Goal: Information Seeking & Learning: Learn about a topic

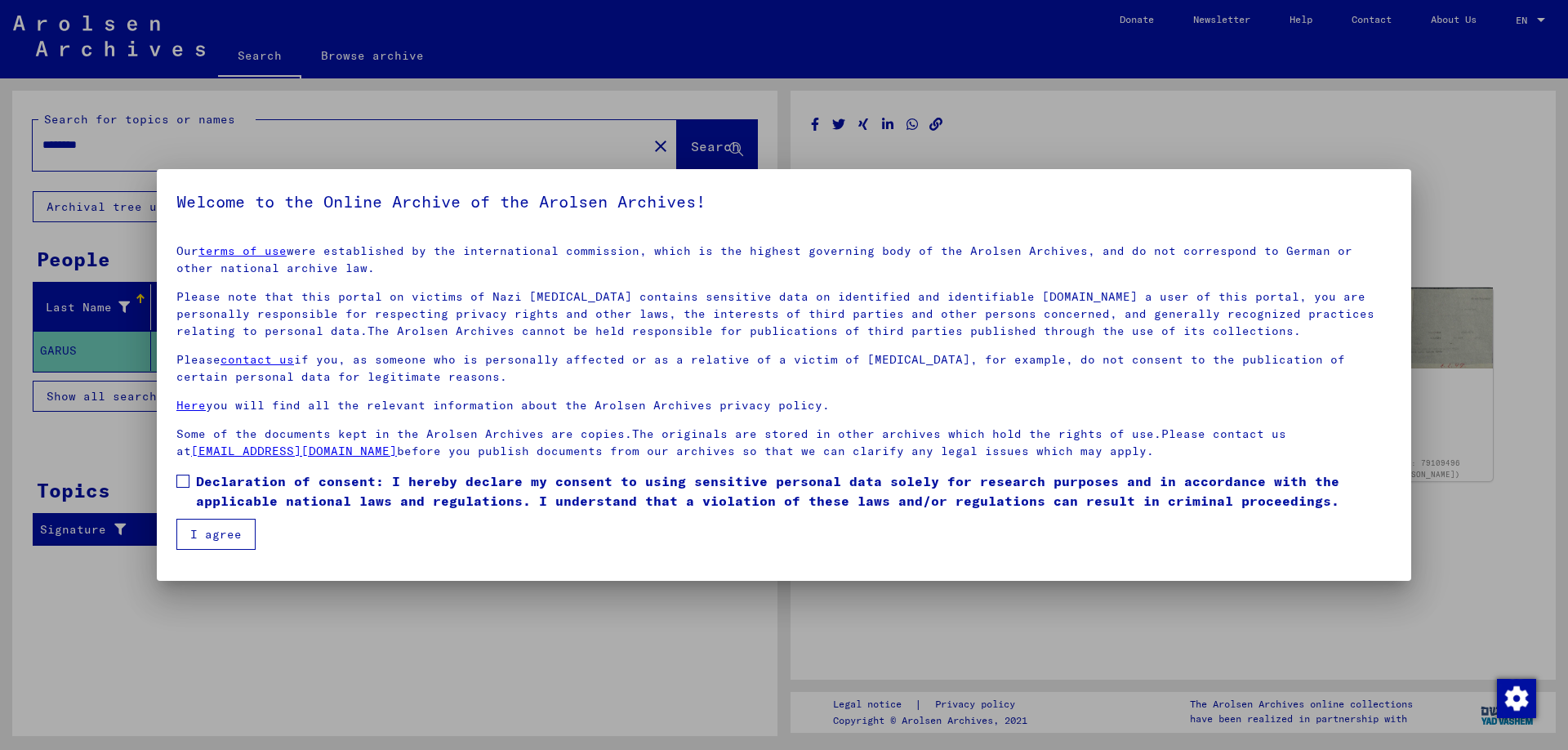
click at [183, 475] on span at bounding box center [183, 481] width 13 height 13
click at [213, 553] on mat-dialog-container "Welcome to the Online Archive of the Arolsen Archives! Our terms of use were es…" at bounding box center [784, 375] width 1255 height 412
click at [219, 535] on button "I agree" at bounding box center [216, 534] width 79 height 31
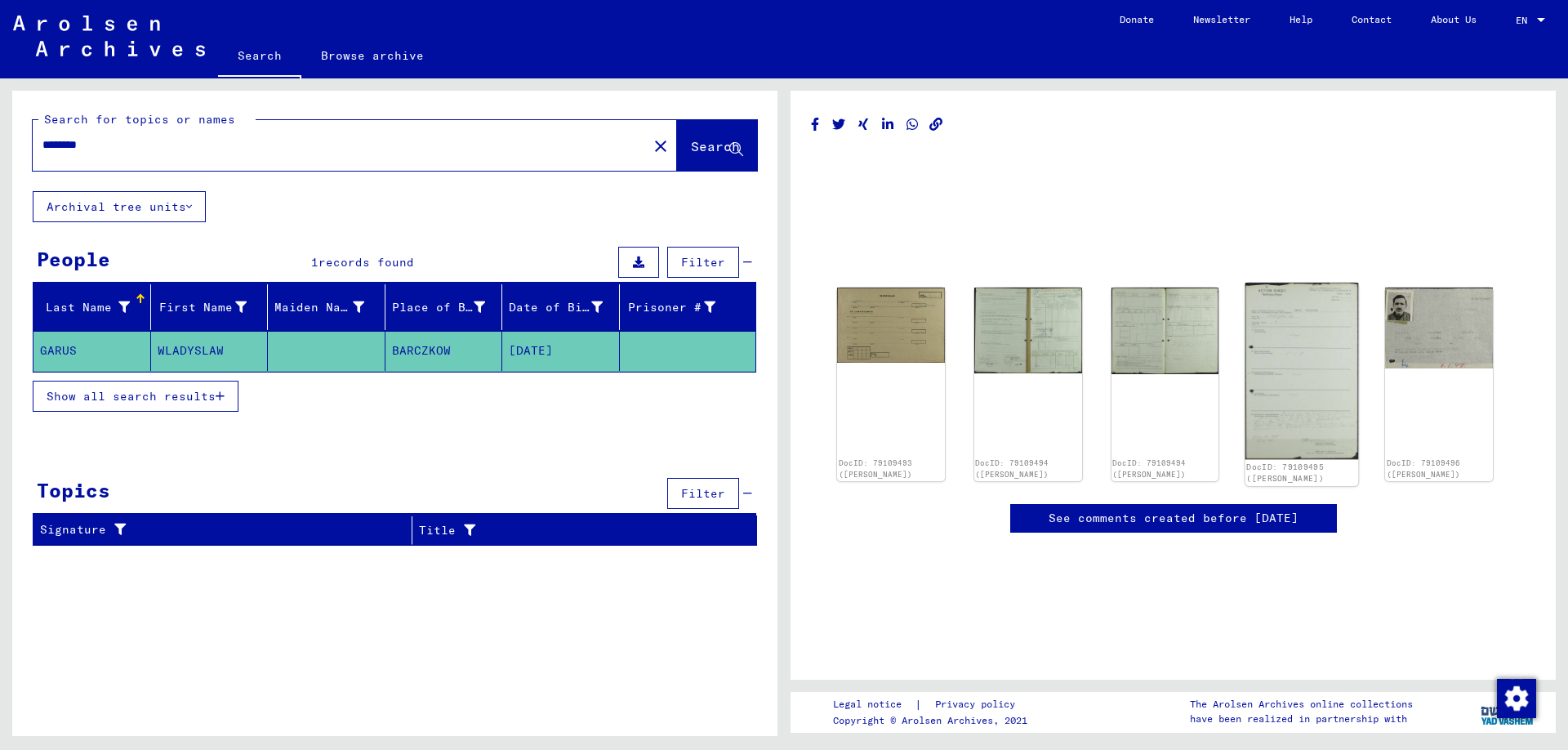
click at [1289, 368] on img at bounding box center [1301, 371] width 113 height 178
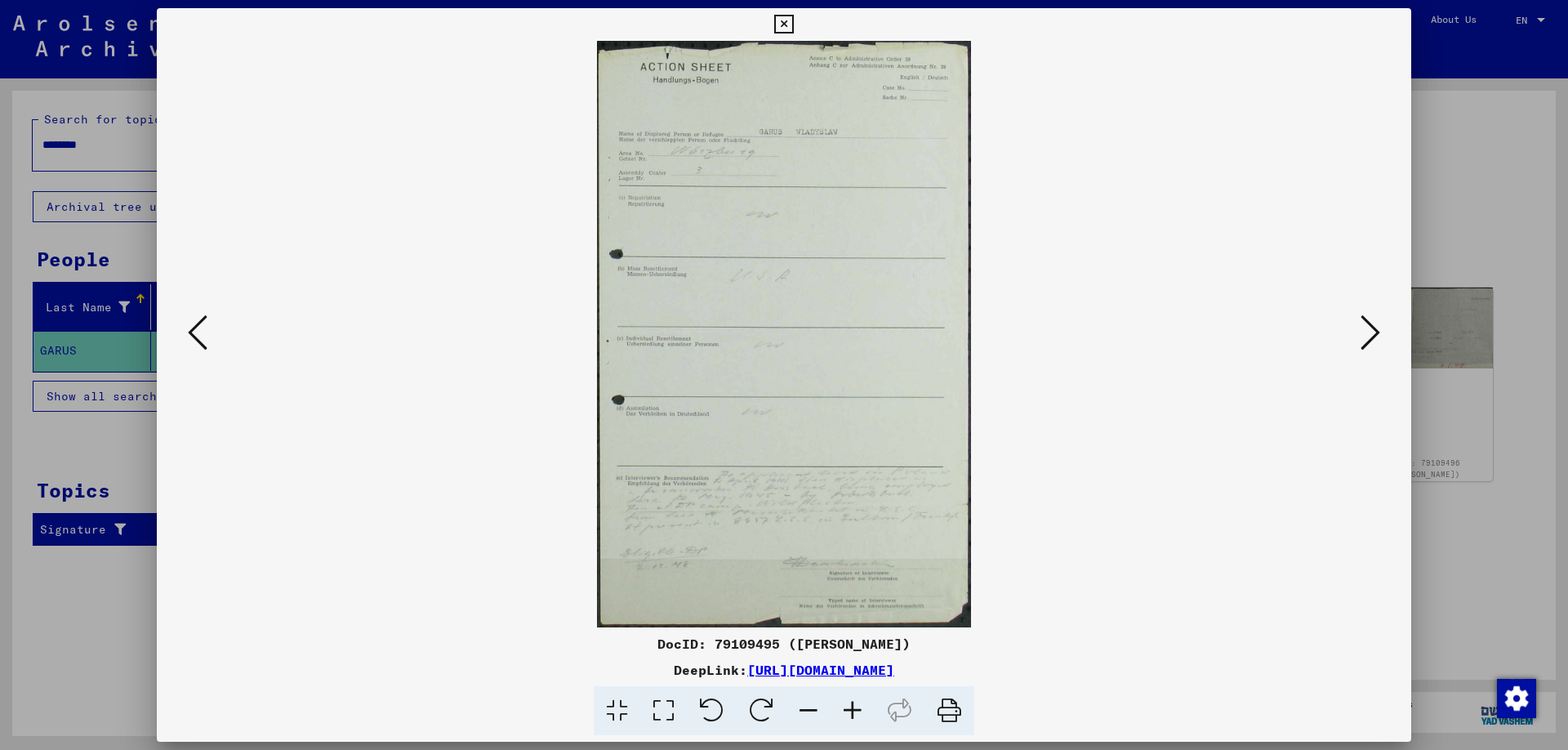
click at [194, 335] on icon at bounding box center [197, 332] width 20 height 39
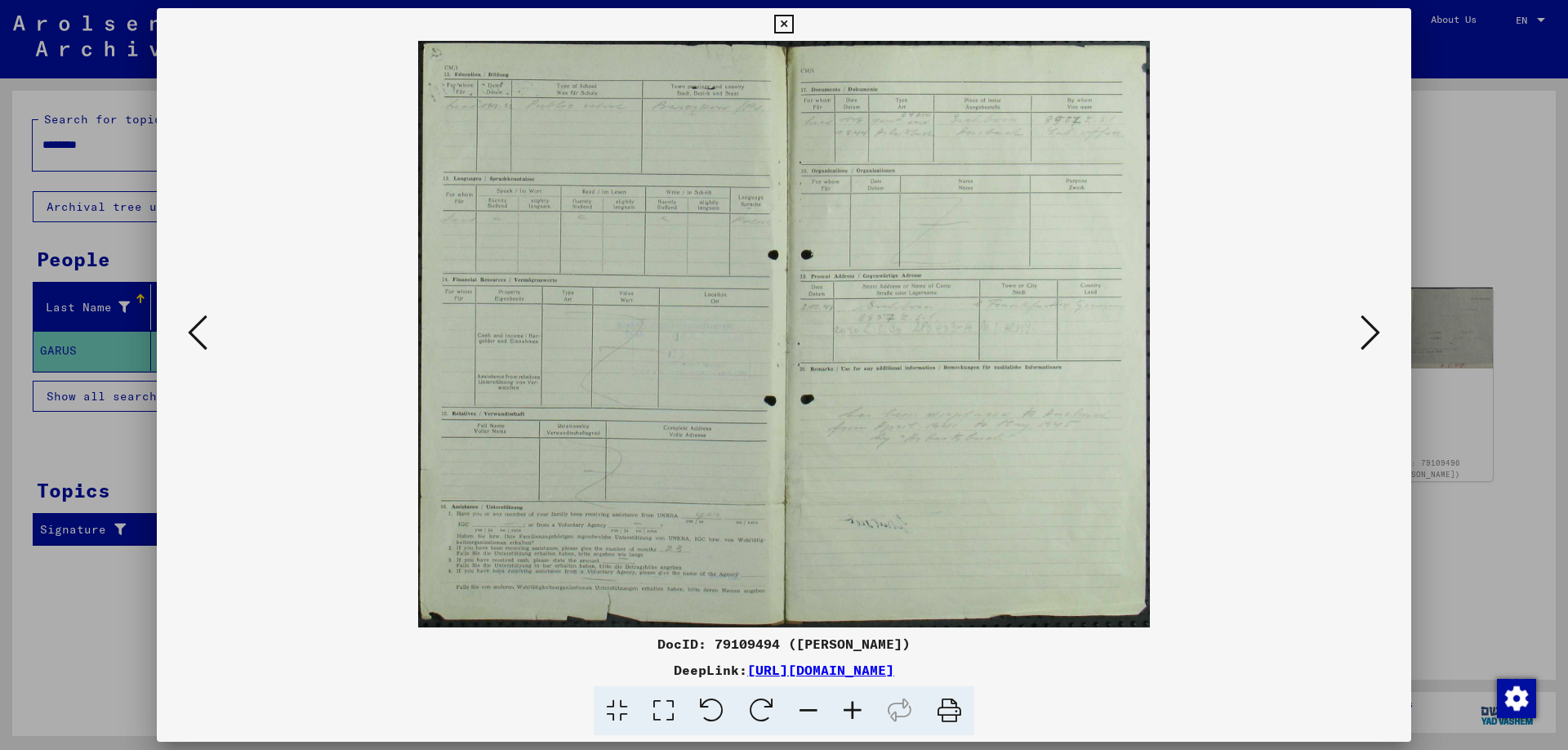
click at [194, 333] on icon at bounding box center [197, 332] width 20 height 39
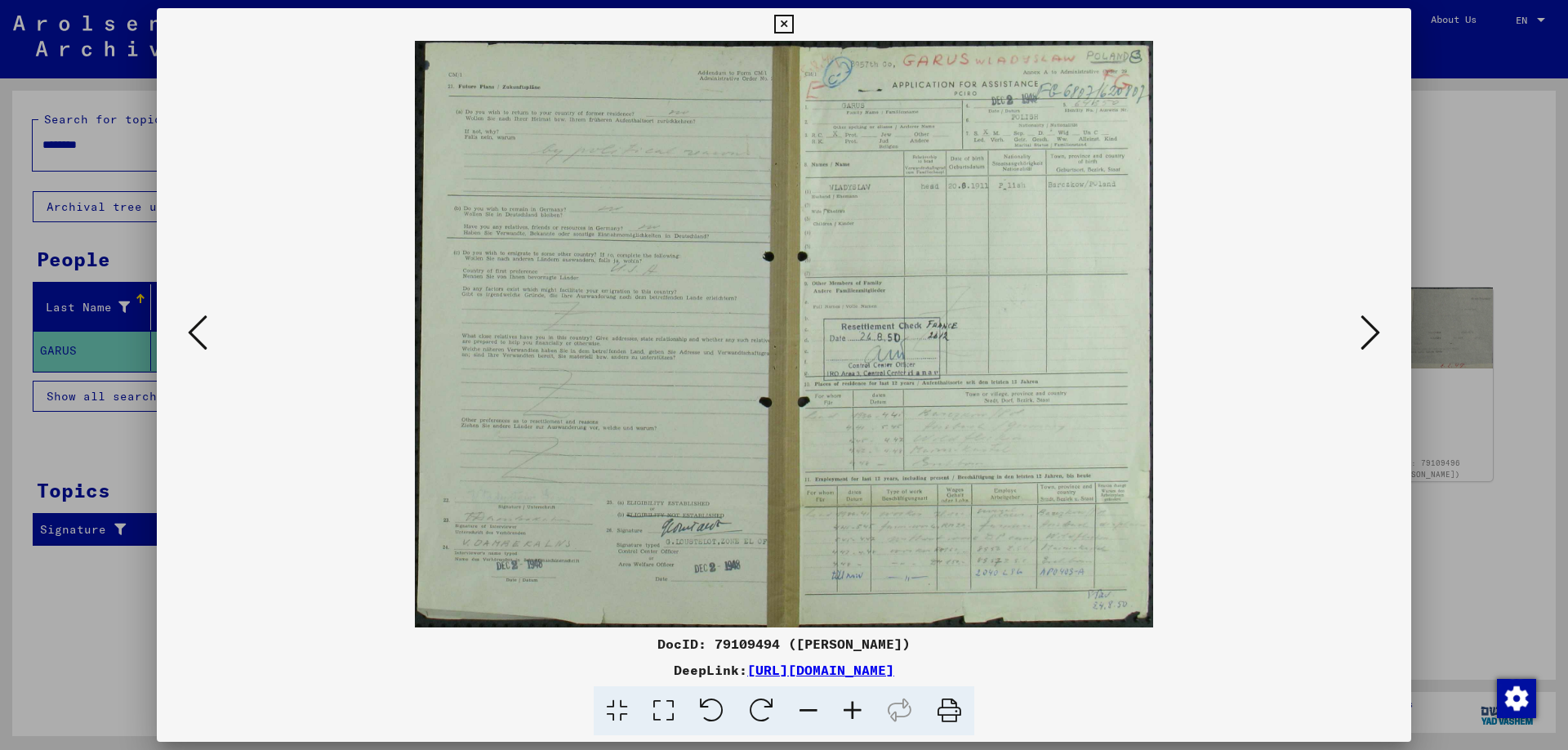
click at [980, 455] on img at bounding box center [783, 334] width 1143 height 586
drag, startPoint x: 1066, startPoint y: 359, endPoint x: 1067, endPoint y: 351, distance: 8.1
click at [1066, 357] on img at bounding box center [783, 334] width 1143 height 586
click at [1067, 349] on img at bounding box center [783, 334] width 1143 height 586
click at [192, 342] on icon at bounding box center [197, 332] width 20 height 39
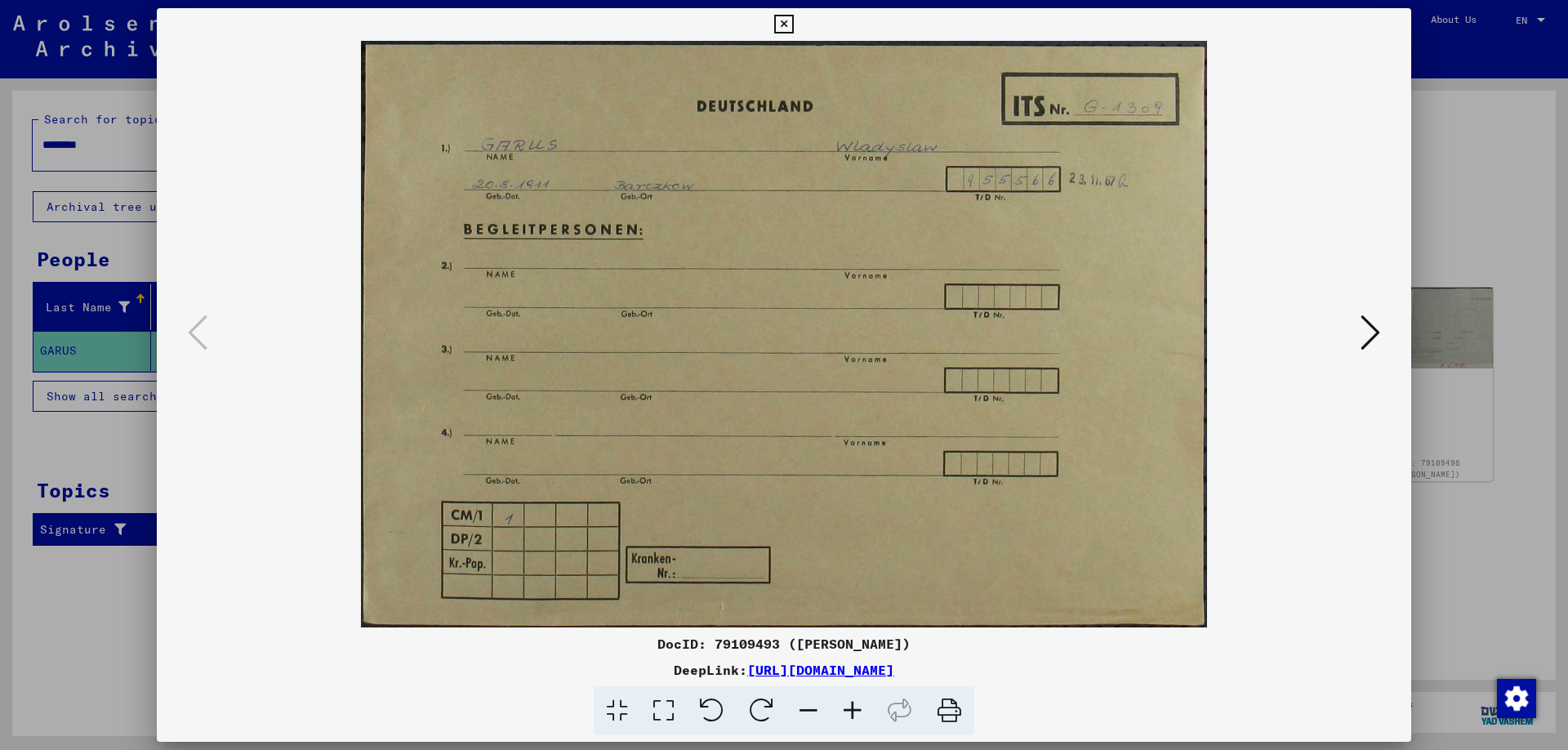
click at [793, 23] on icon at bounding box center [783, 24] width 19 height 20
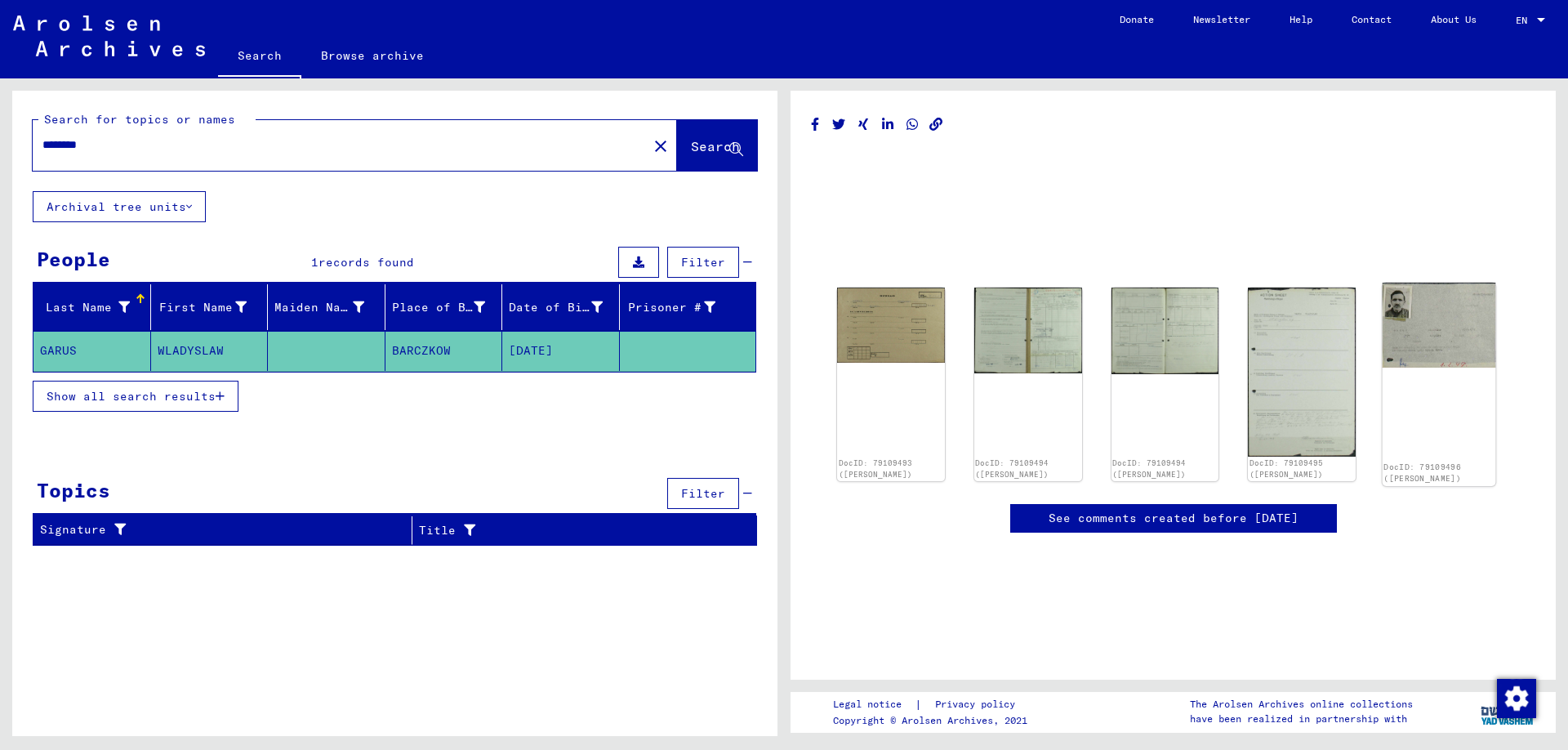
click at [1411, 307] on img at bounding box center [1439, 325] width 113 height 85
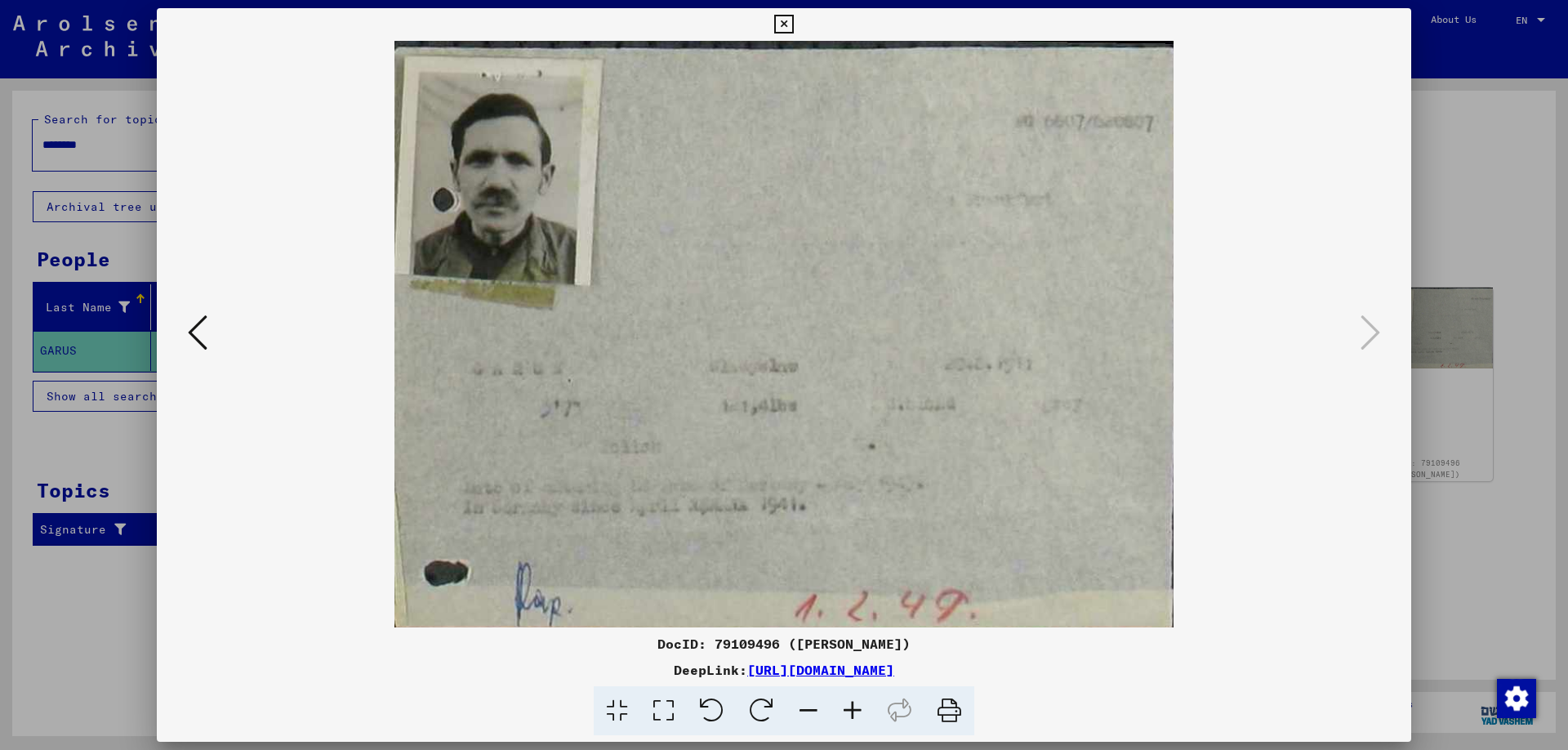
click at [793, 20] on icon at bounding box center [783, 24] width 19 height 20
